Goal: Information Seeking & Learning: Understand process/instructions

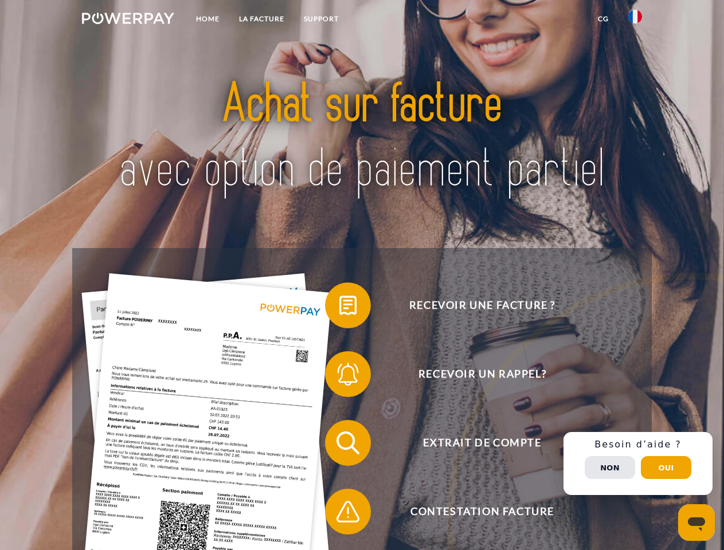
click at [128, 20] on img at bounding box center [128, 18] width 92 height 11
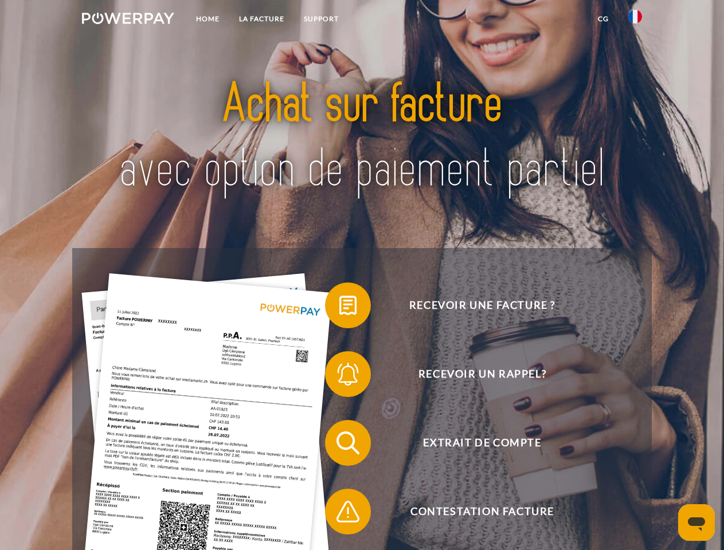
click at [635, 20] on img at bounding box center [635, 17] width 14 height 14
click at [603, 19] on link "CG" at bounding box center [603, 19] width 30 height 21
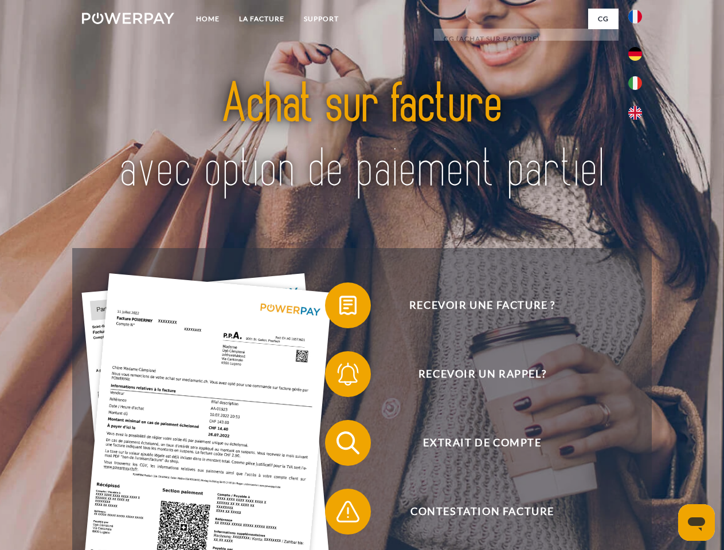
click at [339, 308] on span at bounding box center [330, 305] width 57 height 57
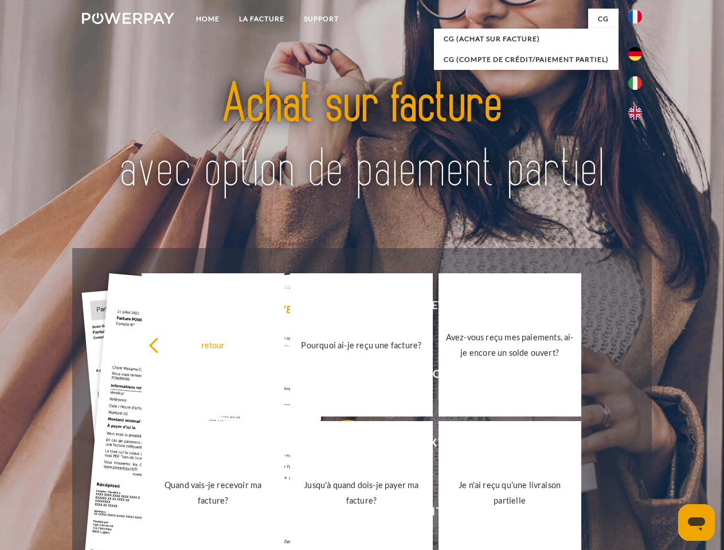
click at [339, 377] on link "Pourquoi ai-je reçu une facture?" at bounding box center [361, 344] width 143 height 143
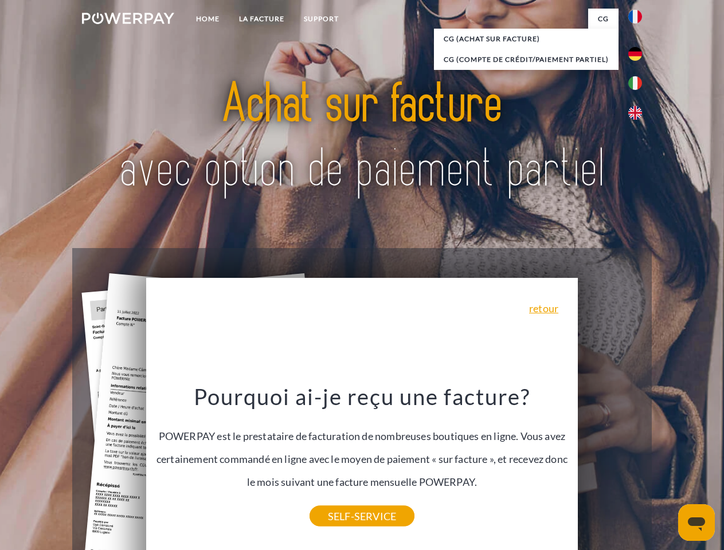
click at [339, 445] on div "Pourquoi ai-je reçu une facture? POWERPAY est le prestataire de facturation de …" at bounding box center [362, 450] width 418 height 134
click at [339, 514] on link "SELF-SERVICE" at bounding box center [362, 516] width 105 height 21
click at [638, 464] on div "Recevoir une facture ? Recevoir un rappel? Extrait de compte retour" at bounding box center [361, 477] width 579 height 459
click at [610, 466] on span "Extrait de compte" at bounding box center [482, 443] width 281 height 46
click at [666, 468] on header "Home LA FACTURE Support" at bounding box center [362, 396] width 724 height 792
